Goal: Information Seeking & Learning: Learn about a topic

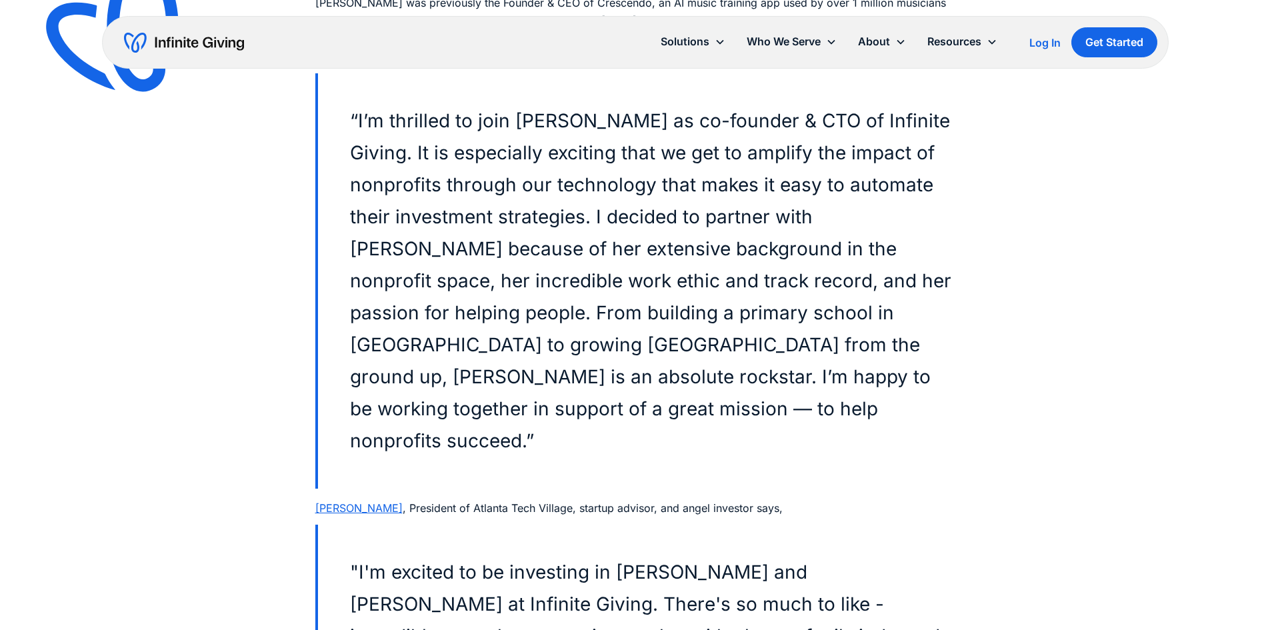
scroll to position [3200, 0]
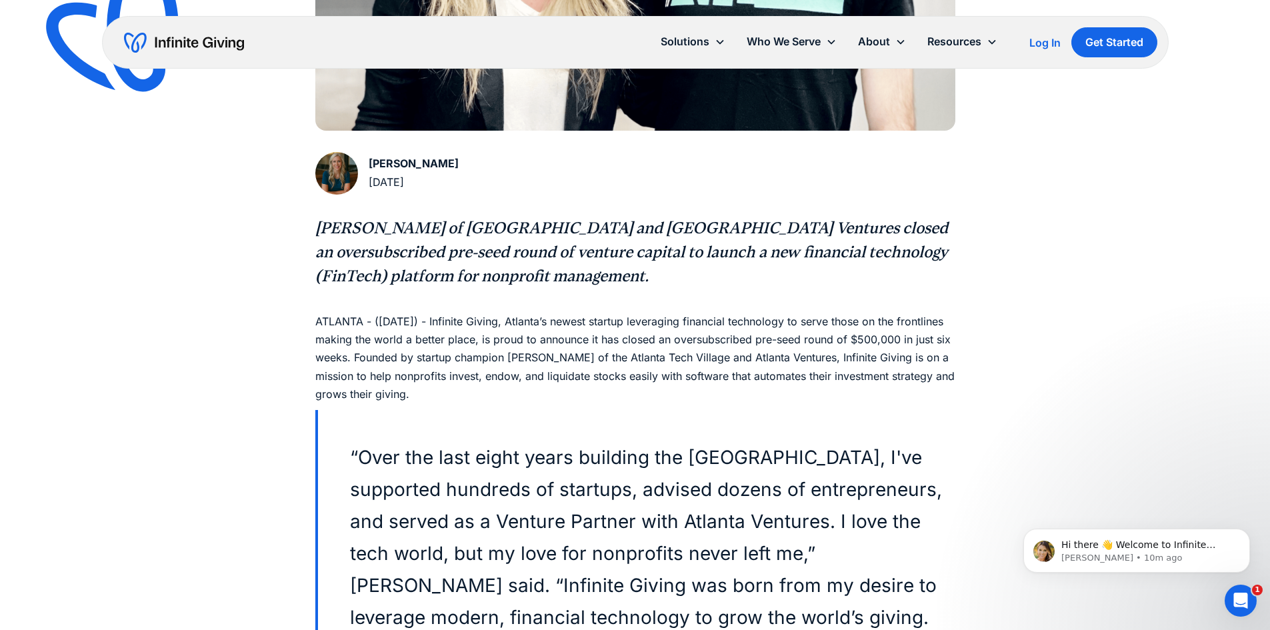
scroll to position [867, 0]
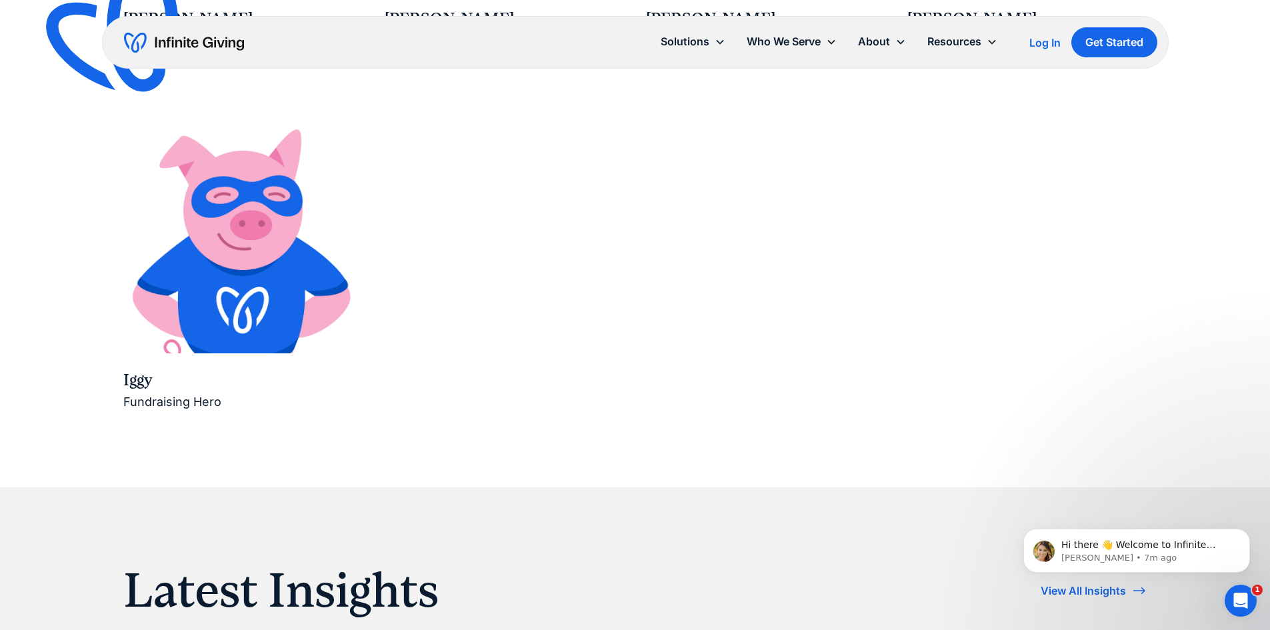
scroll to position [2267, 0]
